Goal: Check status: Check status

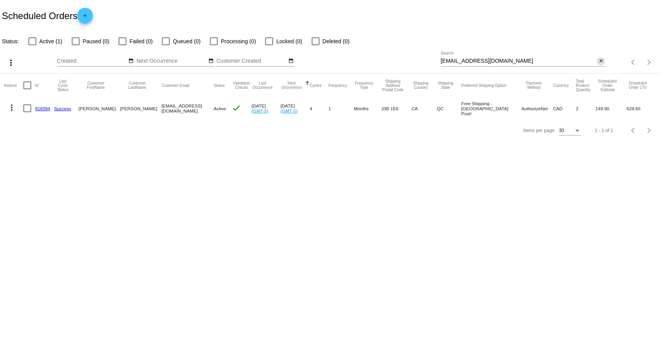
click at [599, 60] on mat-icon "close" at bounding box center [600, 61] width 5 height 6
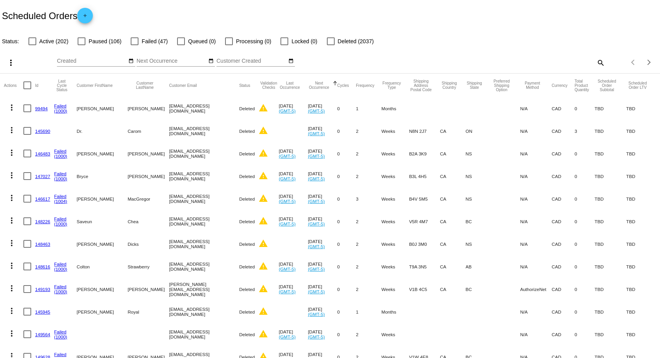
click at [601, 64] on mat-icon "search" at bounding box center [600, 63] width 9 height 12
click at [471, 63] on input "Search" at bounding box center [523, 61] width 165 height 6
paste input "8329155107431696"
type input "8329155107431696"
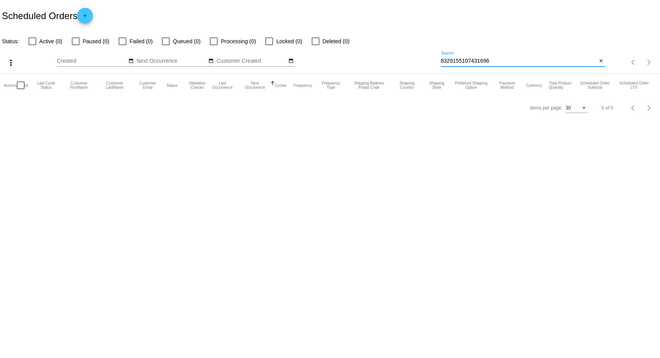
drag, startPoint x: 496, startPoint y: 60, endPoint x: 216, endPoint y: 60, distance: 279.6
click at [441, 60] on input "8329155107431696" at bounding box center [519, 61] width 156 height 6
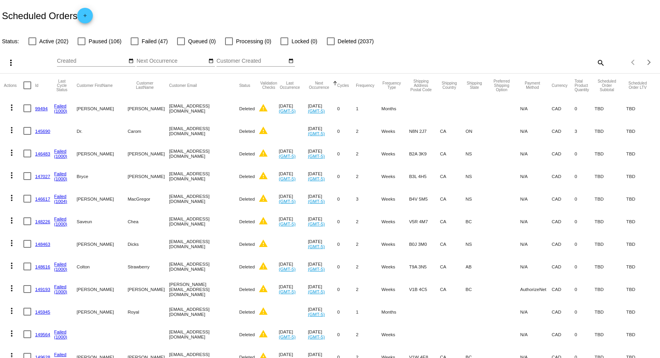
click at [599, 65] on mat-icon "search" at bounding box center [600, 63] width 9 height 12
paste input "[EMAIL_ADDRESS][DOMAIN_NAME]"
type input "[EMAIL_ADDRESS][DOMAIN_NAME]"
